Goal: Transaction & Acquisition: Purchase product/service

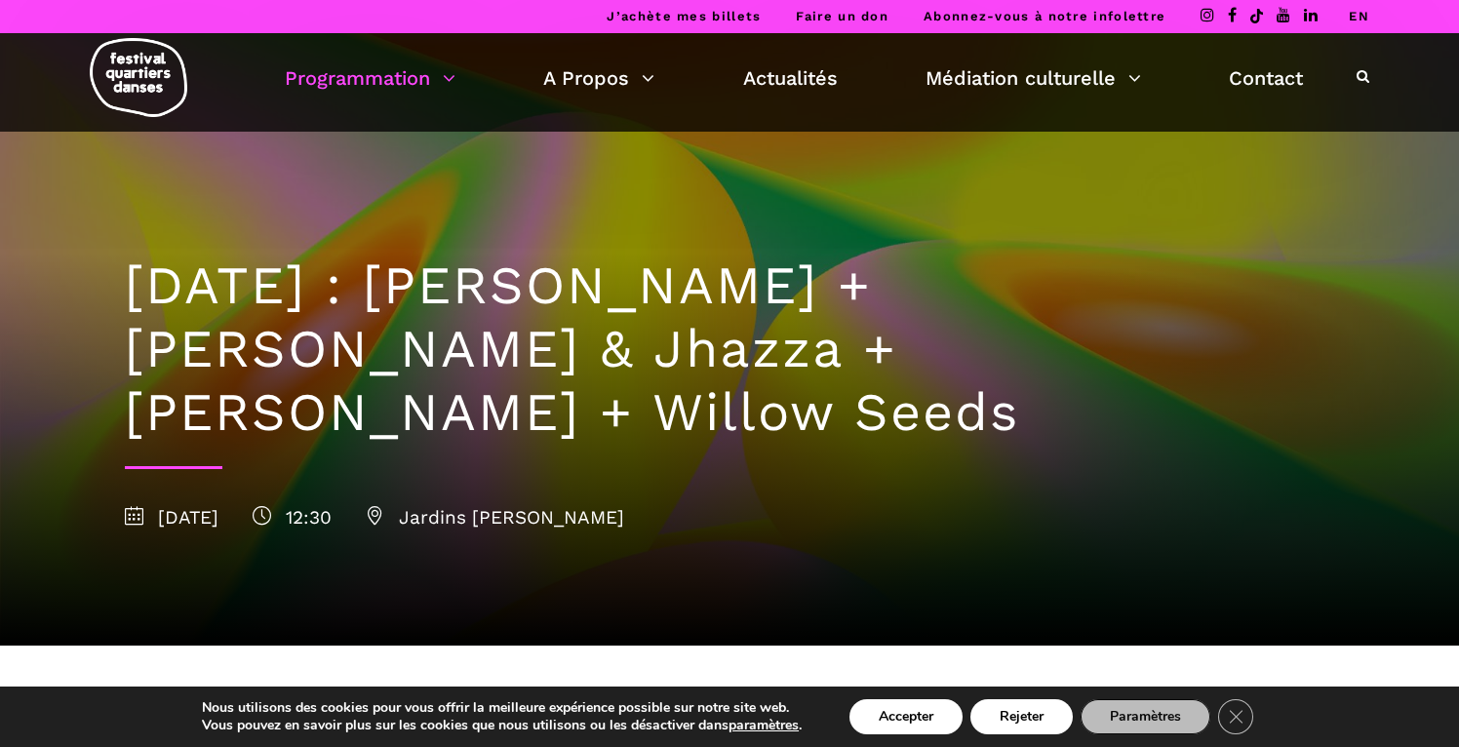
click at [359, 83] on link "Programmation" at bounding box center [370, 77] width 171 height 33
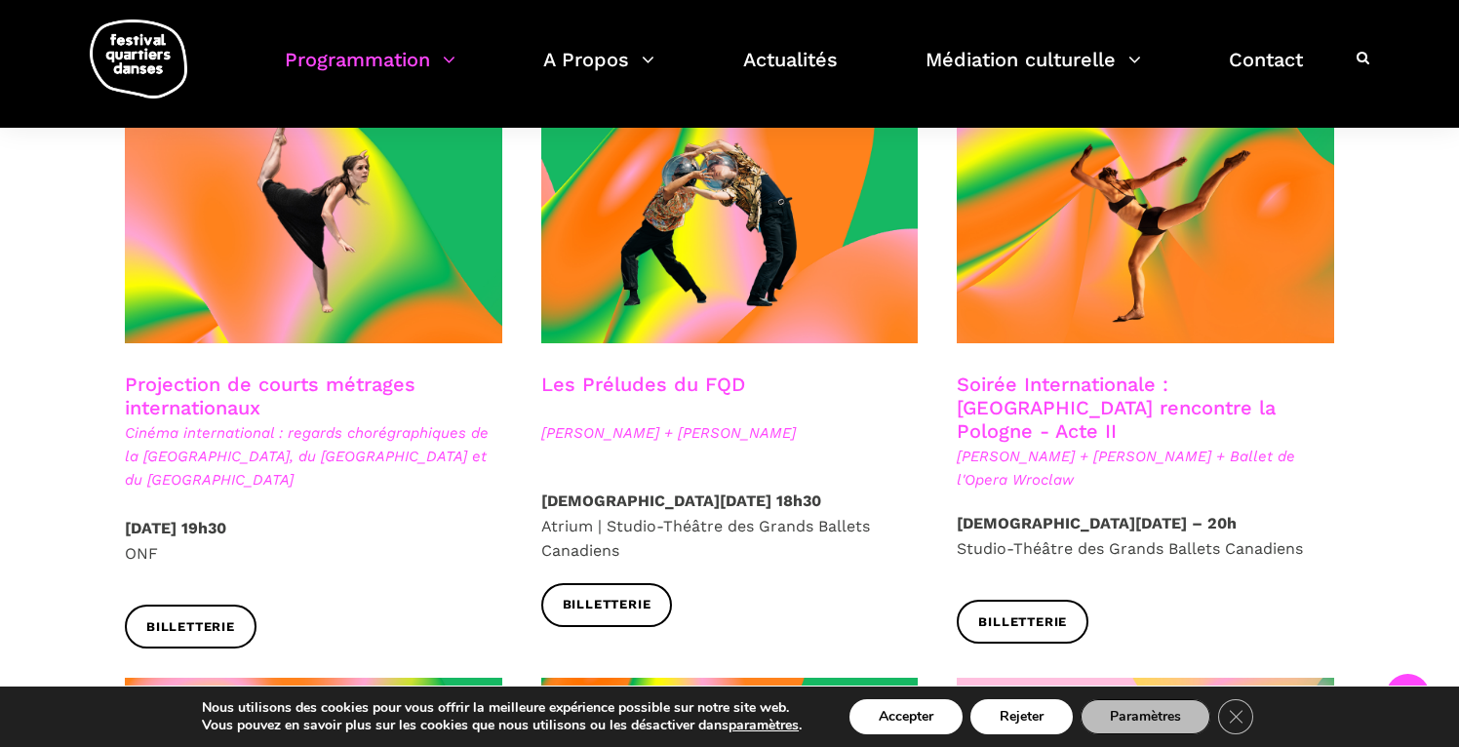
scroll to position [1608, 0]
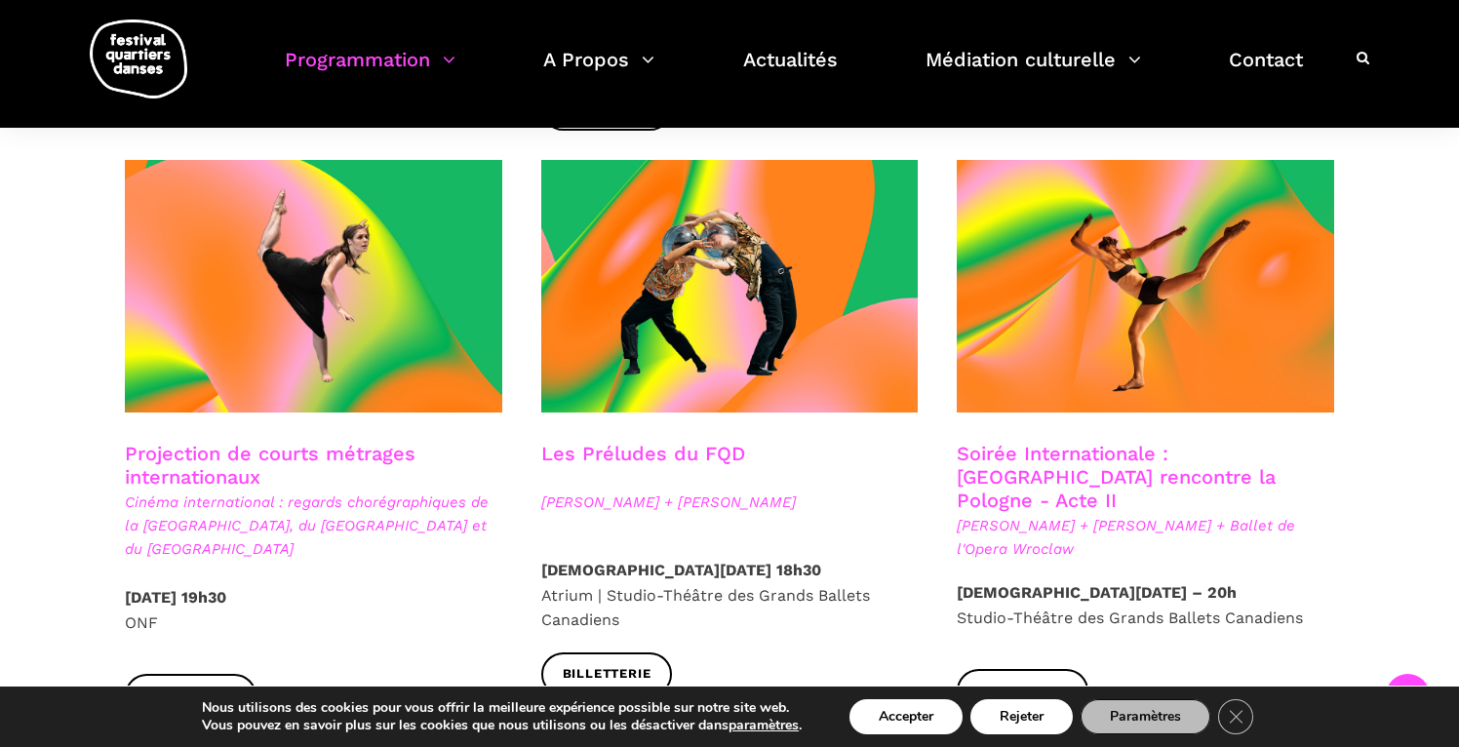
click at [343, 442] on h3 "Projection de courts métrages internationaux" at bounding box center [313, 466] width 377 height 49
click at [201, 451] on h3 "Projection de courts métrages internationaux" at bounding box center [313, 466] width 377 height 49
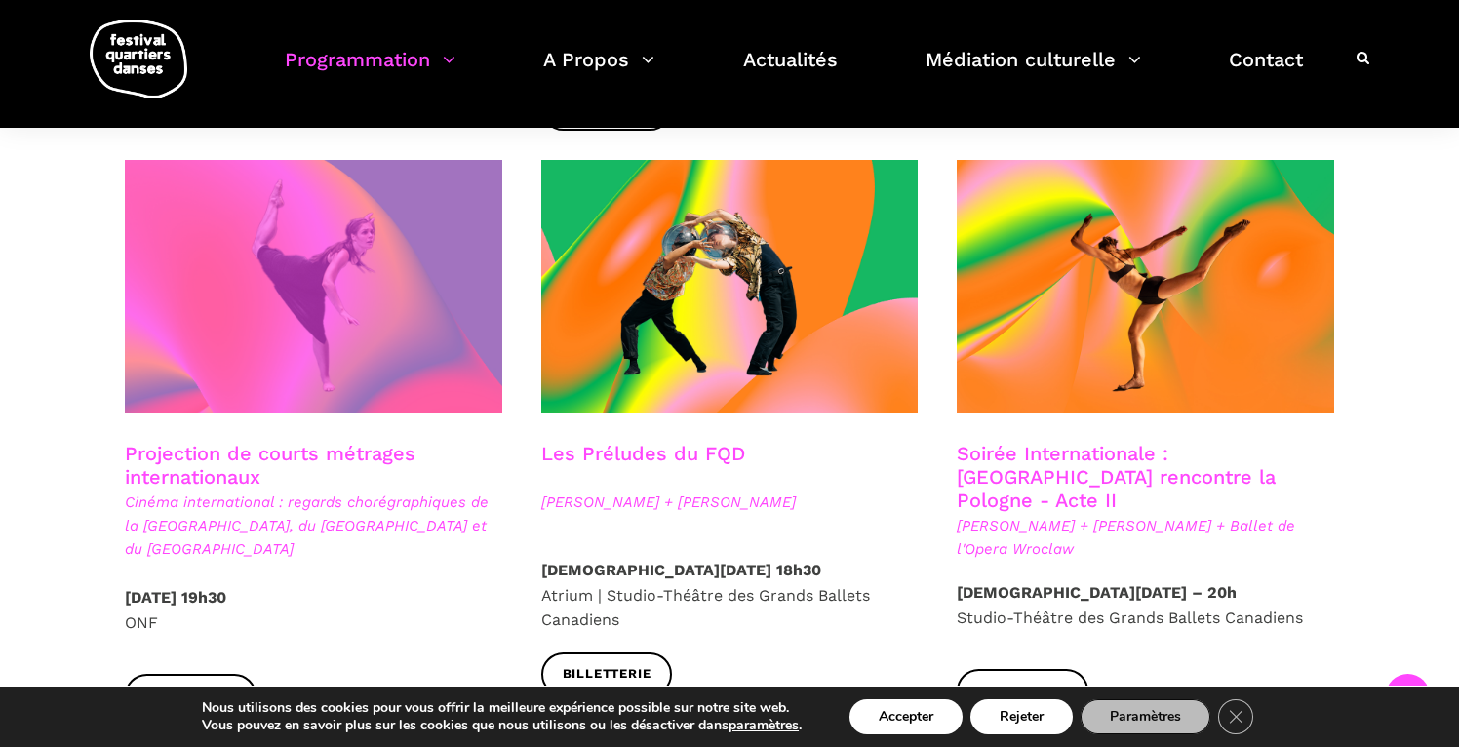
click at [312, 330] on span at bounding box center [313, 286] width 377 height 253
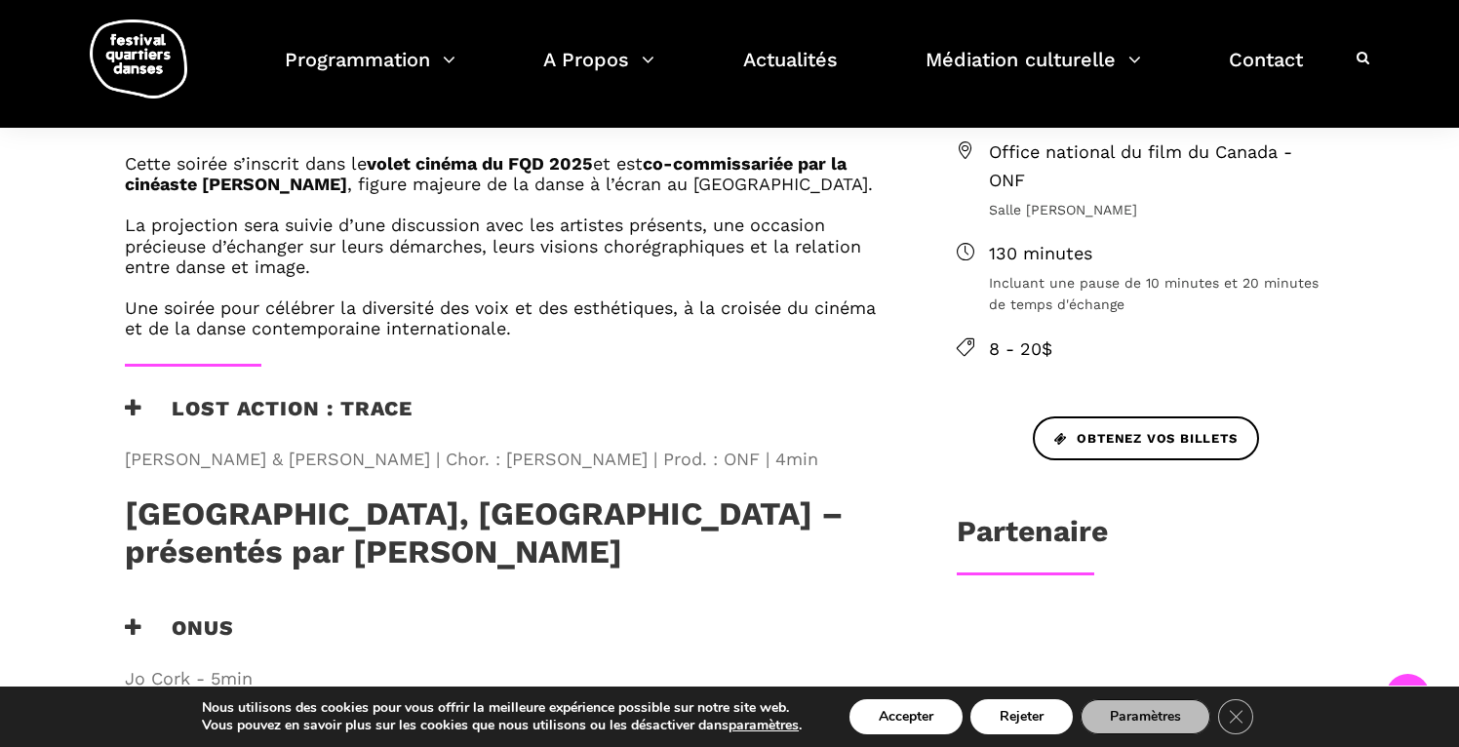
scroll to position [795, 0]
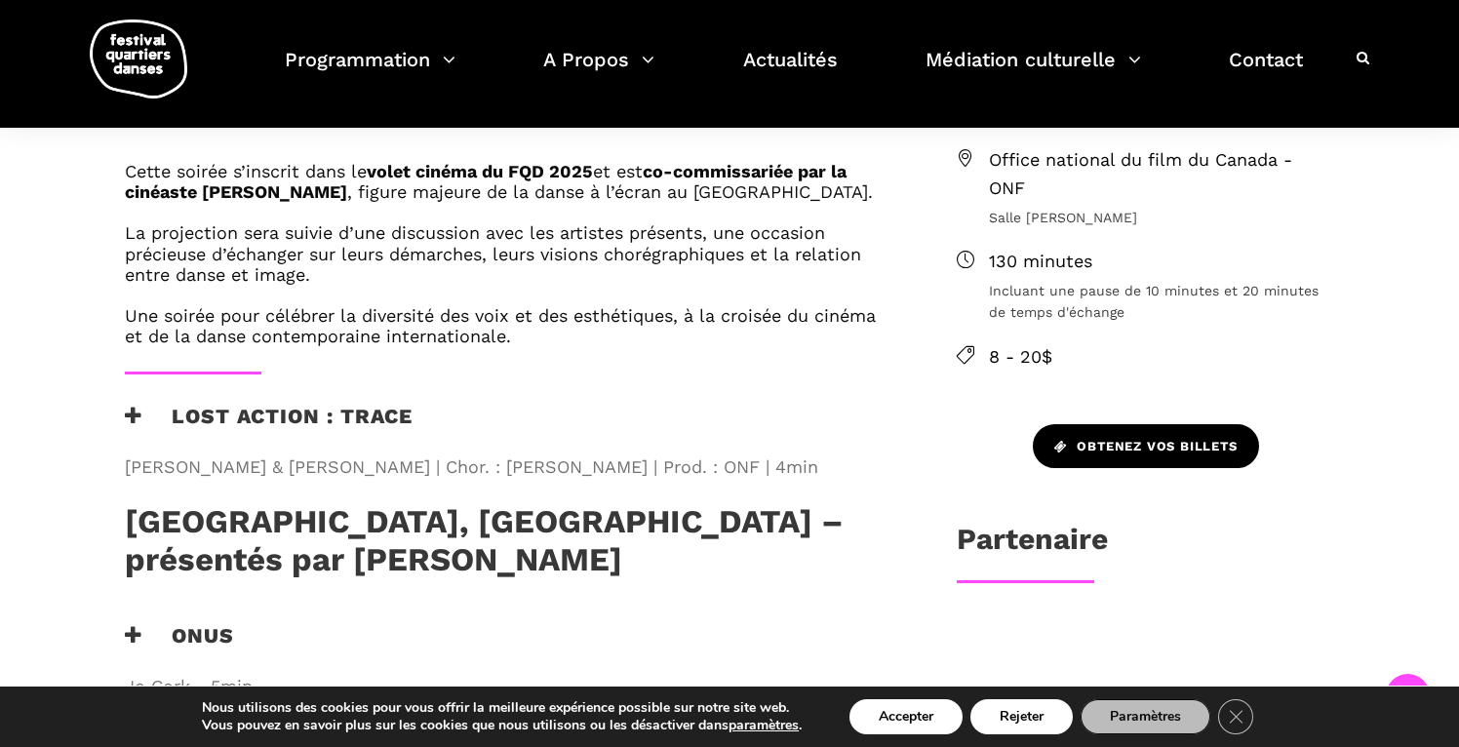
click at [1118, 437] on span "Obtenez vos billets" at bounding box center [1145, 447] width 183 height 20
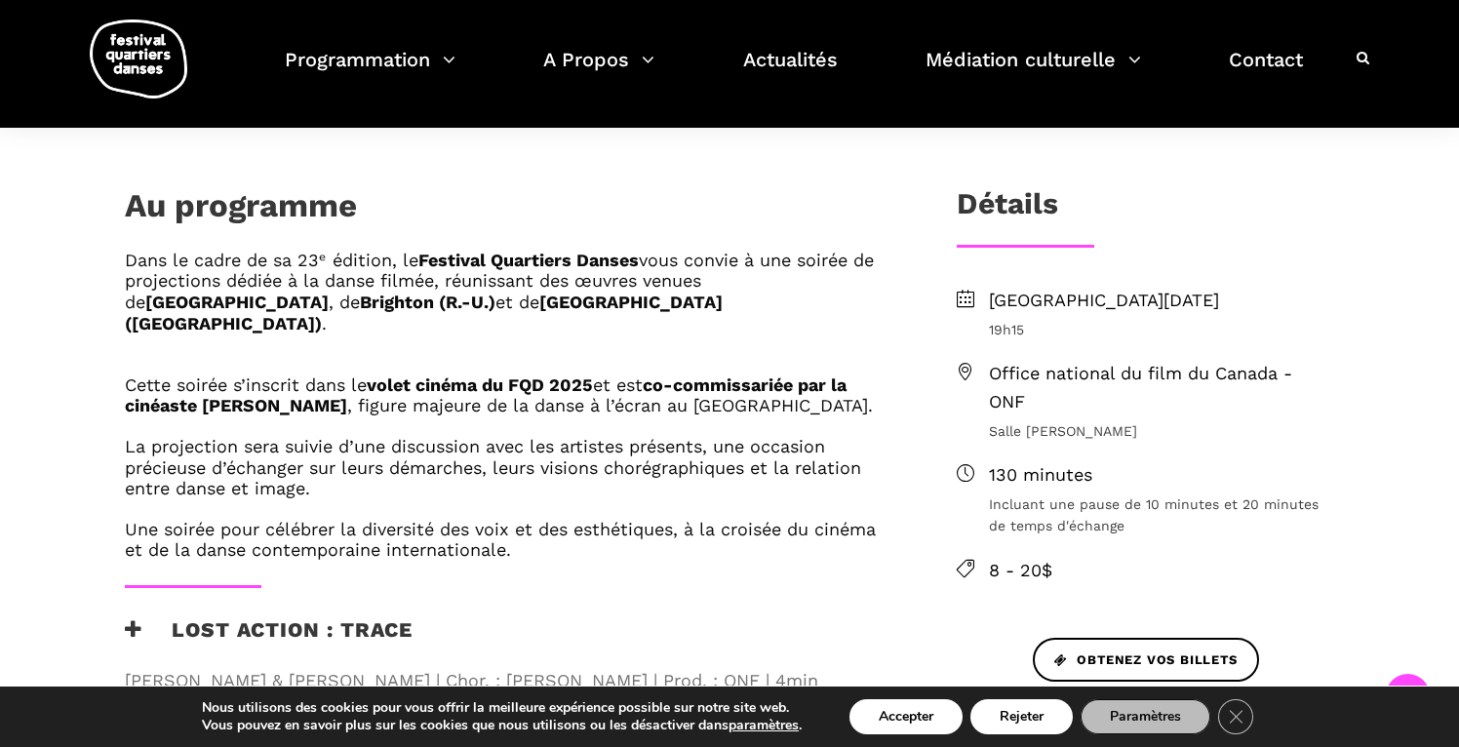
scroll to position [463, 0]
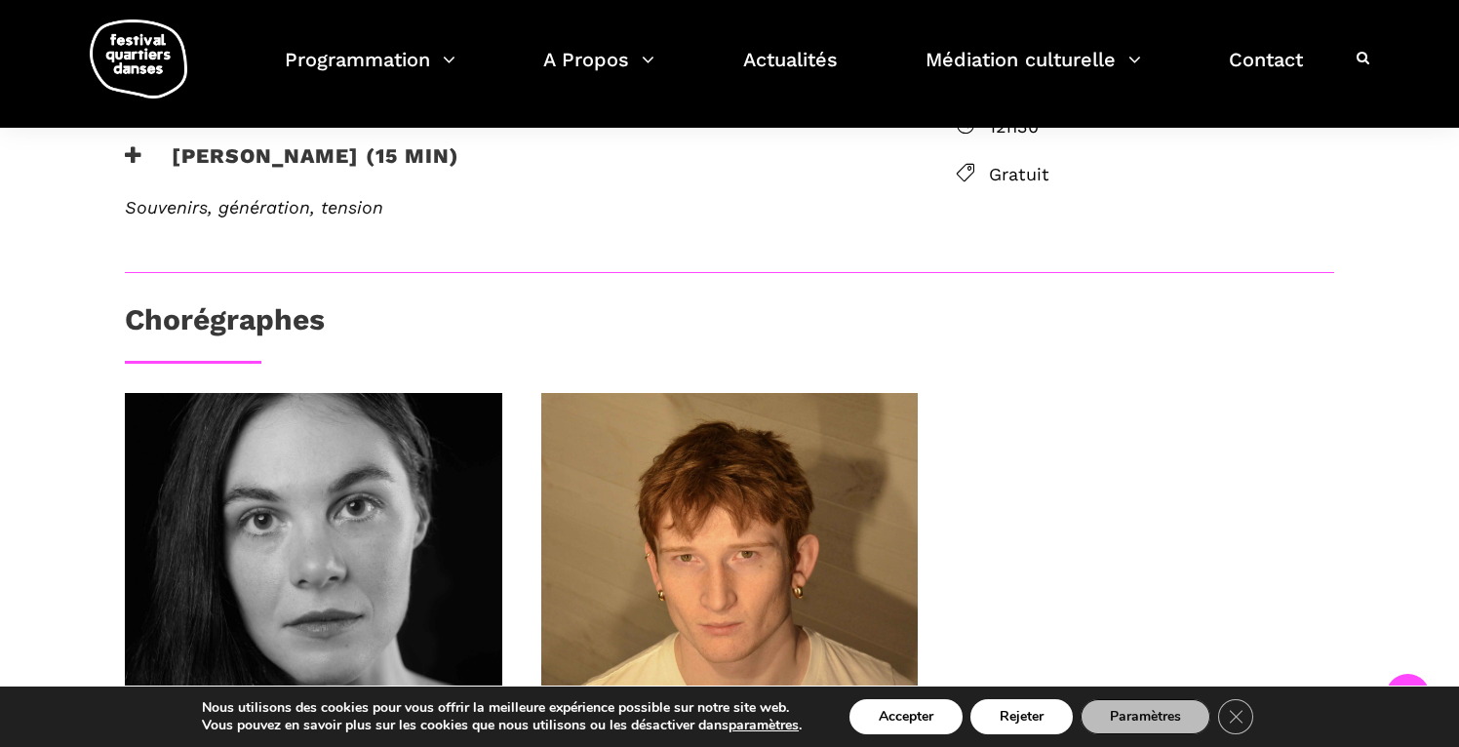
scroll to position [725, 0]
